Goal: Information Seeking & Learning: Compare options

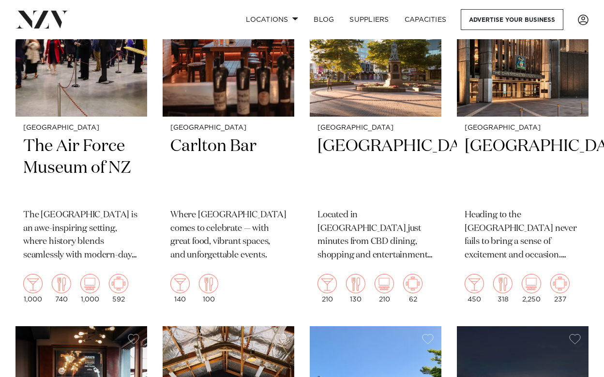
scroll to position [846, 0]
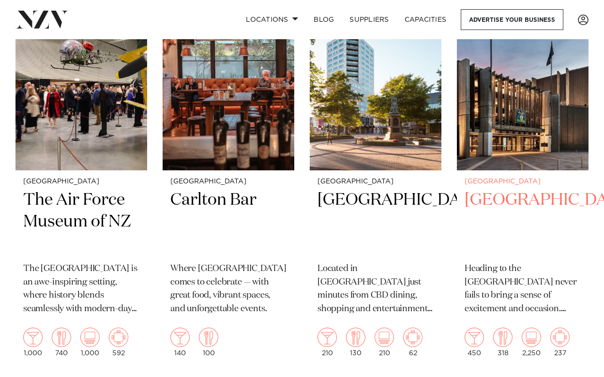
click at [507, 189] on h2 "[GEOGRAPHIC_DATA]" at bounding box center [523, 221] width 116 height 65
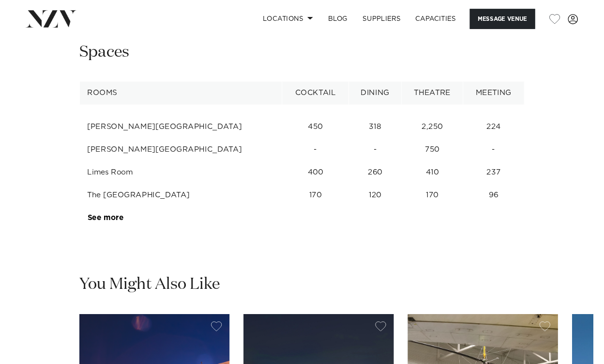
scroll to position [1244, 0]
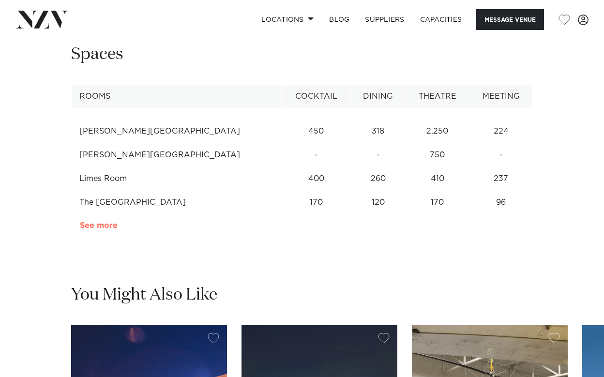
click at [86, 222] on link "See more" at bounding box center [118, 226] width 76 height 8
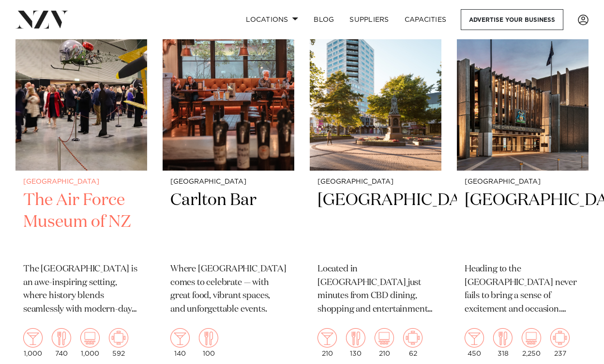
click at [98, 189] on h2 "The Air Force Museum of NZ" at bounding box center [81, 221] width 116 height 65
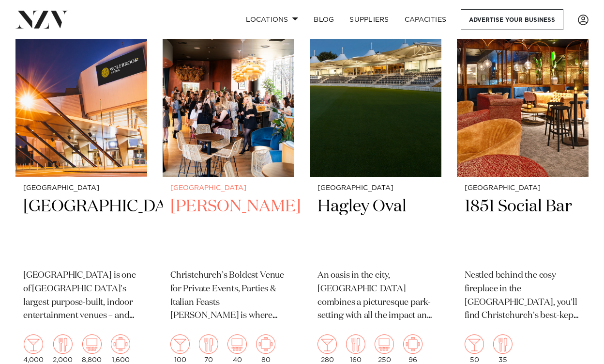
scroll to position [1590, 0]
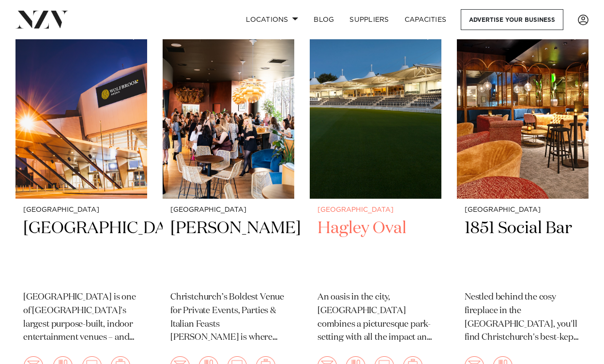
click at [364, 199] on div "Christchurch Hagley Oval An oasis in the city, Hadlee Pavilion combines a pictu…" at bounding box center [376, 296] width 132 height 194
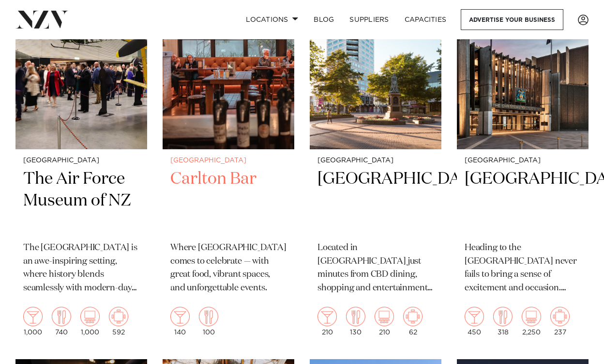
scroll to position [864, 0]
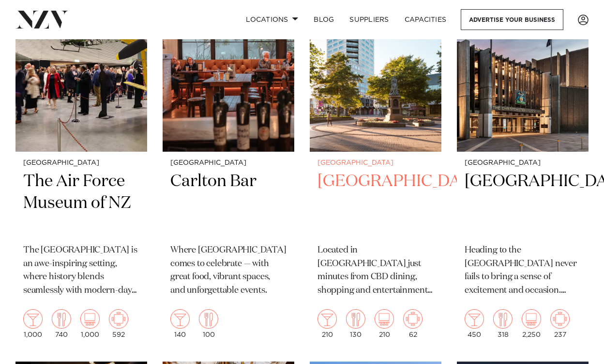
click at [369, 170] on h2 "[GEOGRAPHIC_DATA]" at bounding box center [376, 202] width 116 height 65
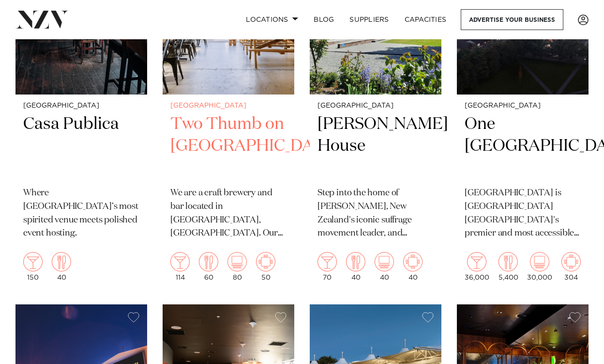
scroll to position [1318, 0]
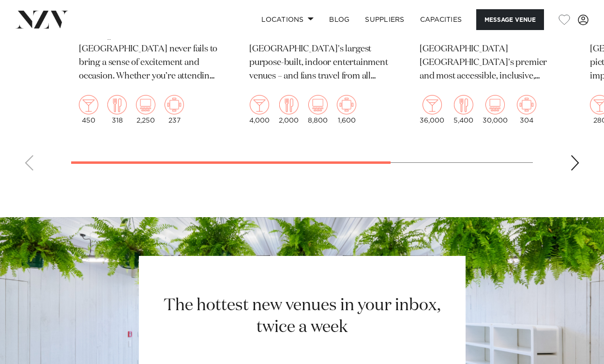
scroll to position [1821, 0]
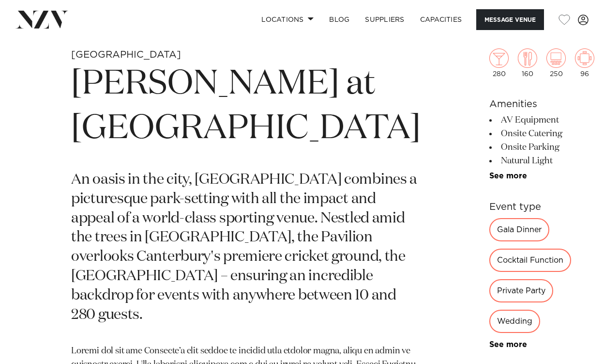
scroll to position [313, 0]
click at [490, 234] on div "Gala Dinner" at bounding box center [520, 228] width 60 height 23
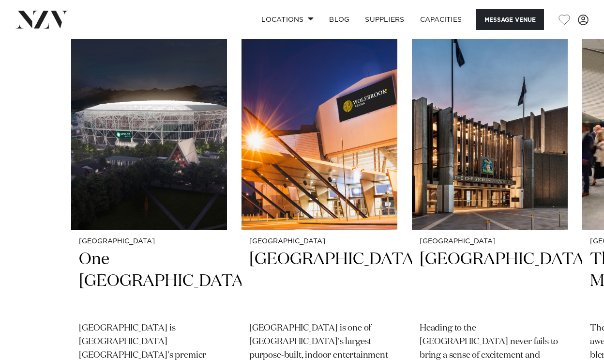
scroll to position [1813, 0]
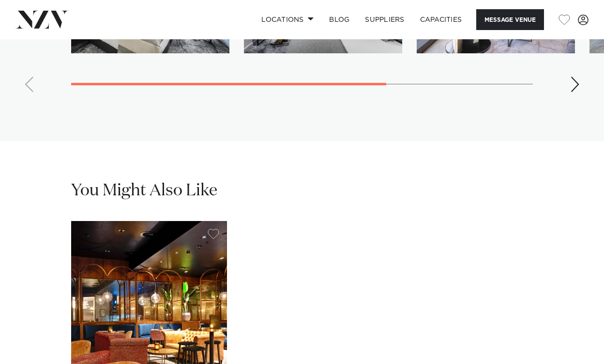
scroll to position [2062, 0]
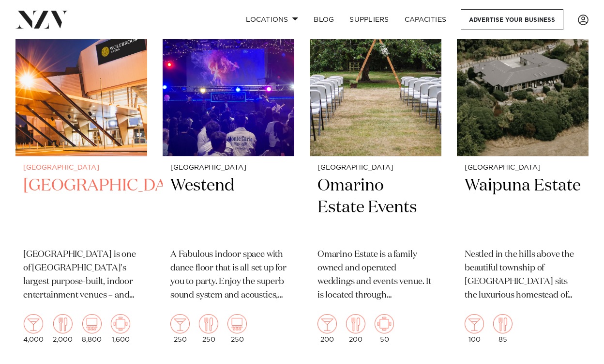
scroll to position [2401, 0]
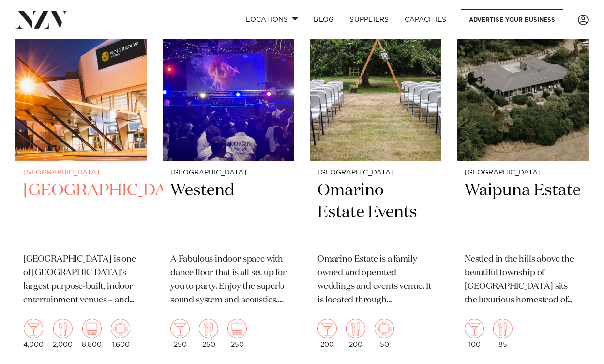
click at [69, 180] on h2 "[GEOGRAPHIC_DATA]" at bounding box center [81, 212] width 116 height 65
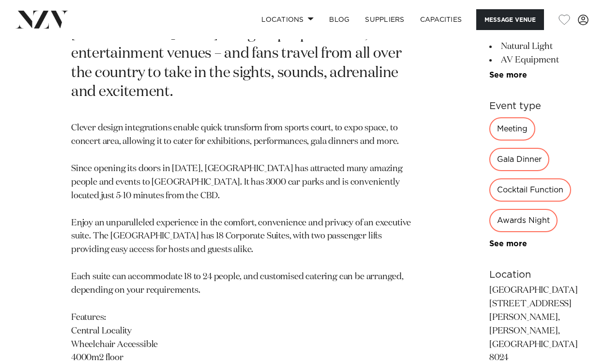
scroll to position [481, 0]
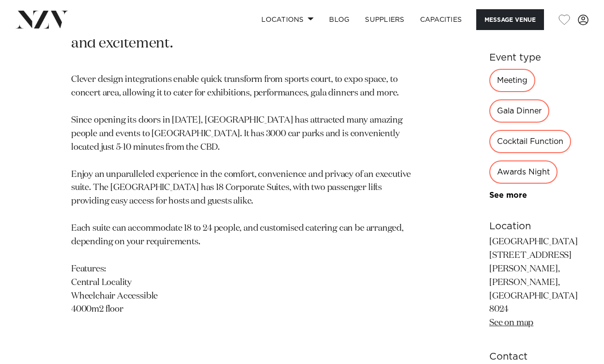
click at [490, 160] on div "Awards Night" at bounding box center [524, 171] width 68 height 23
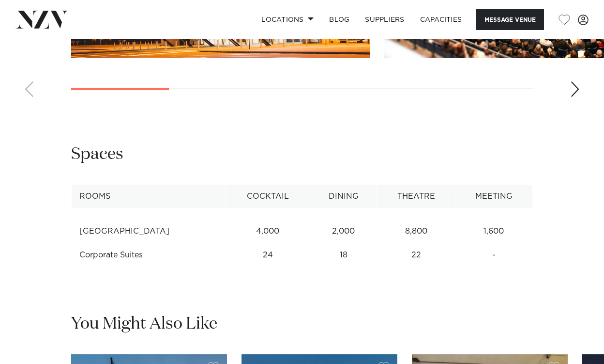
scroll to position [1184, 0]
